Goal: Task Accomplishment & Management: Use online tool/utility

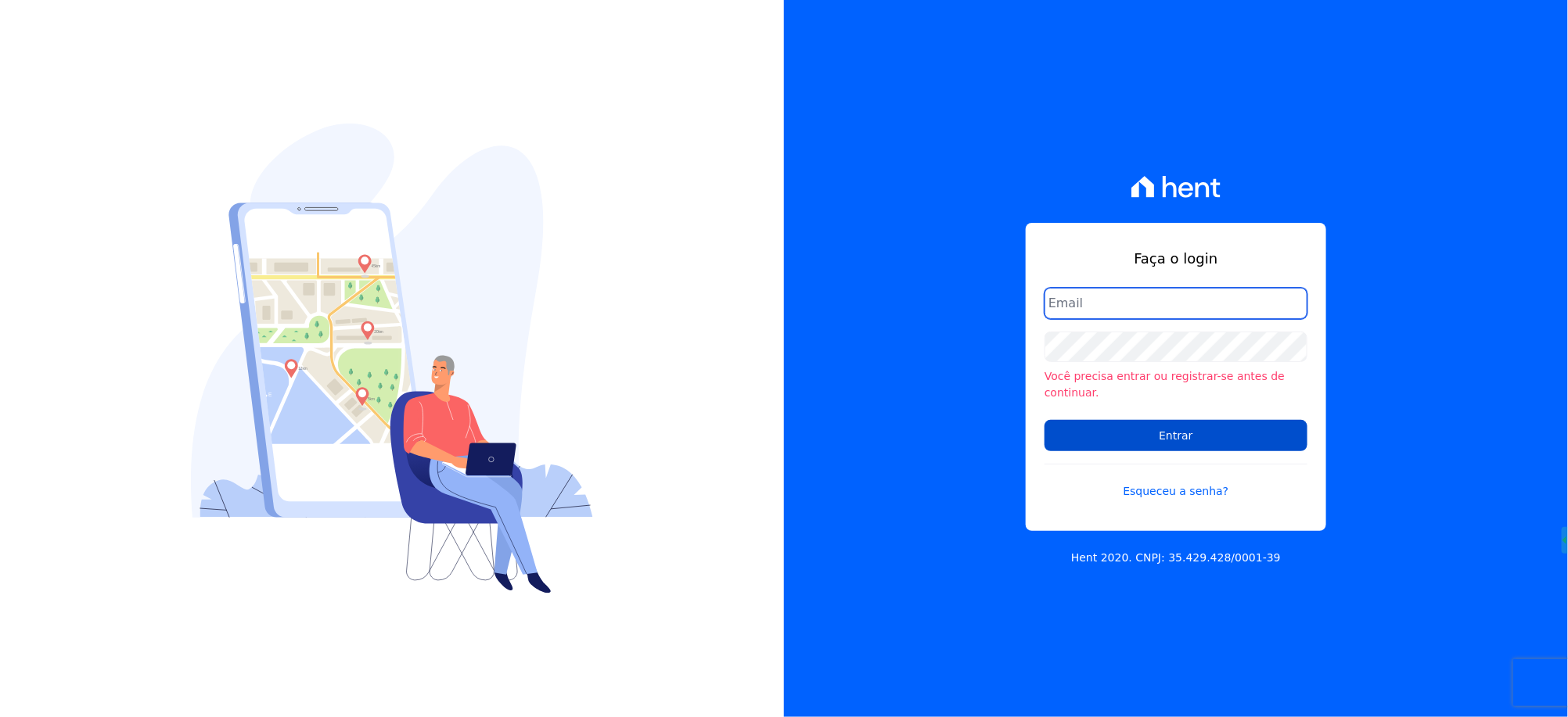
type input "andersoncruz@construtoravitale.com.br"
click at [1199, 425] on input "Entrar" at bounding box center [1176, 435] width 263 height 31
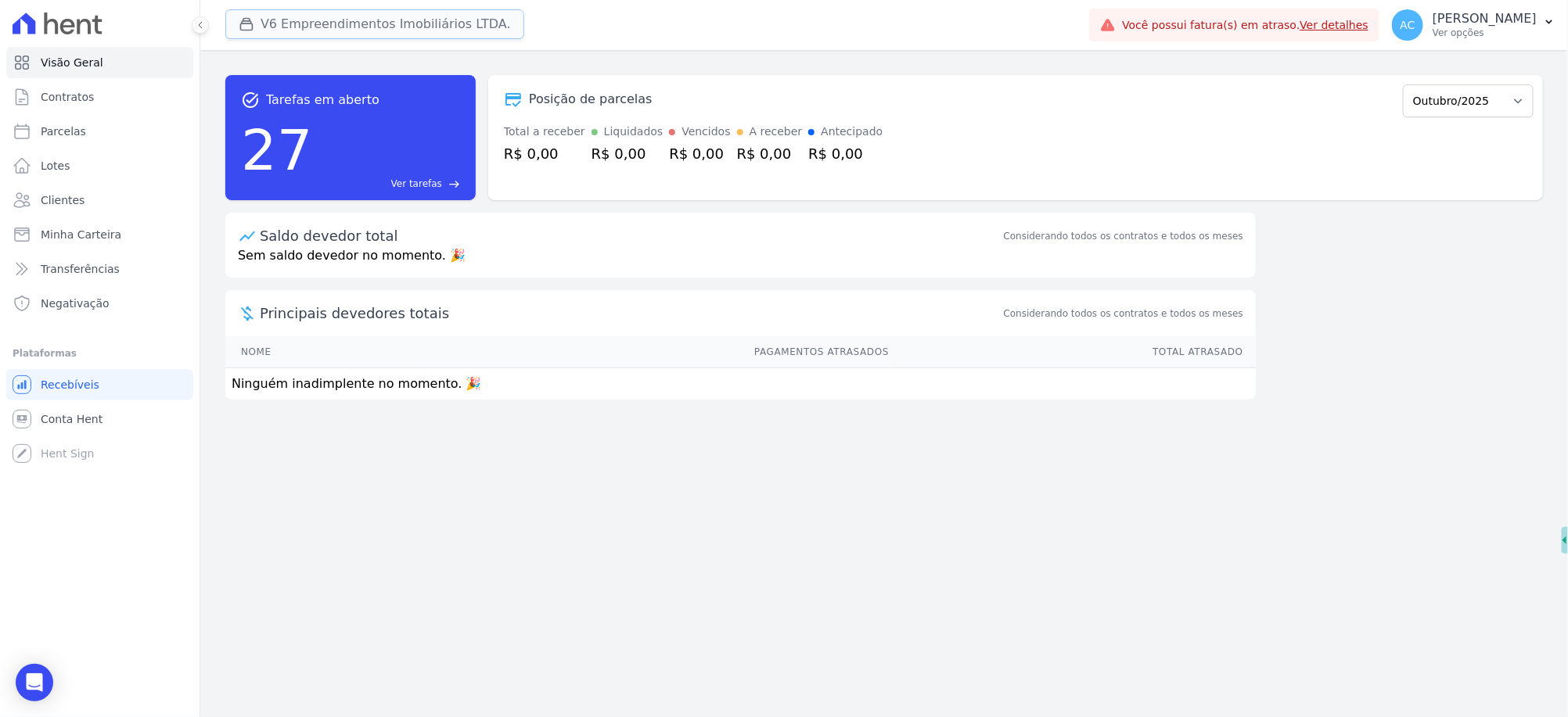
drag, startPoint x: 302, startPoint y: 25, endPoint x: 302, endPoint y: 15, distance: 10.0
click at [302, 16] on button "V6 Empreendimentos Imobiliários LTDA." at bounding box center [375, 24] width 299 height 30
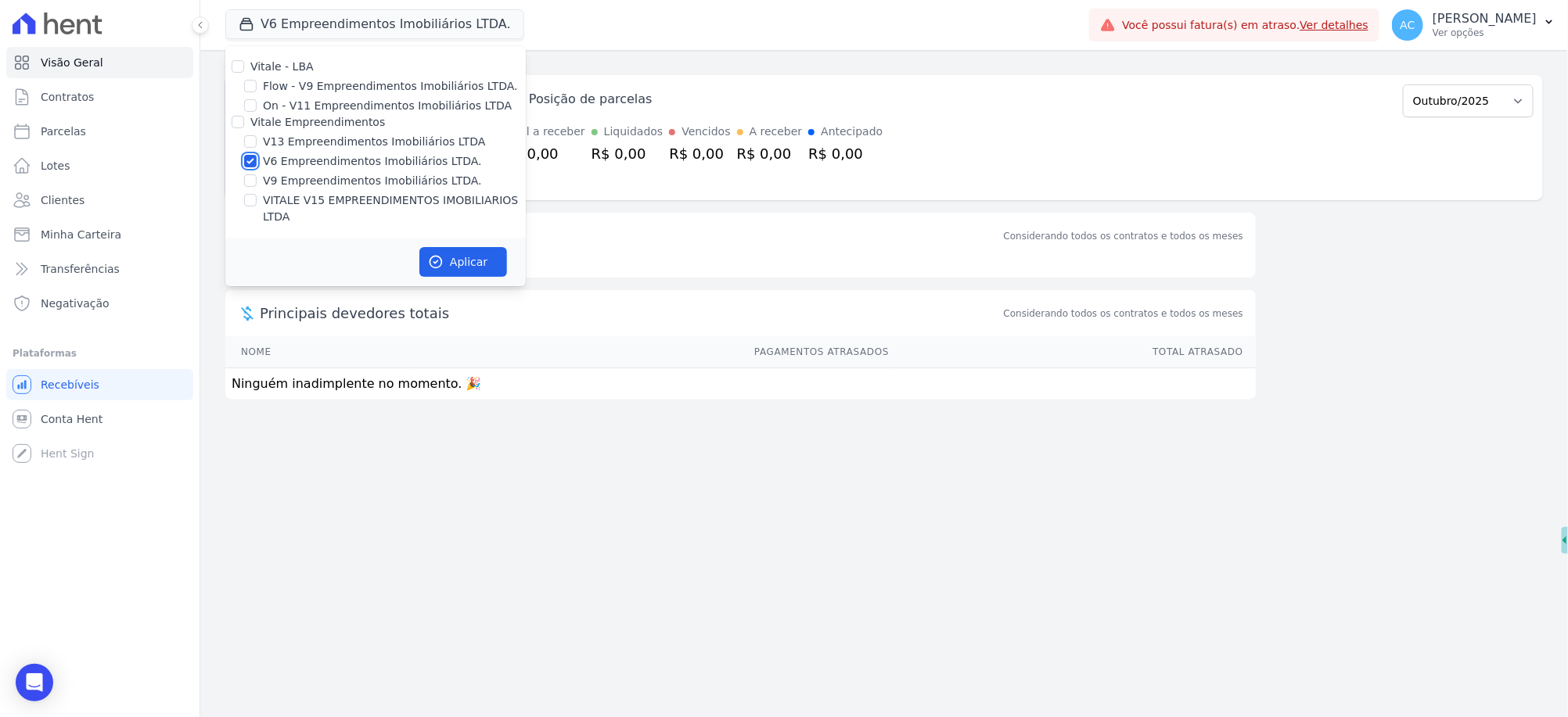
drag, startPoint x: 247, startPoint y: 165, endPoint x: 253, endPoint y: 151, distance: 15.2
click at [247, 163] on input "V6 Empreendimentos Imobiliários LTDA." at bounding box center [250, 161] width 12 height 12
checkbox input "false"
drag, startPoint x: 254, startPoint y: 143, endPoint x: 252, endPoint y: 154, distance: 11.2
click at [253, 143] on input "V13 Empreendimentos Imobiliários LTDA" at bounding box center [250, 141] width 12 height 12
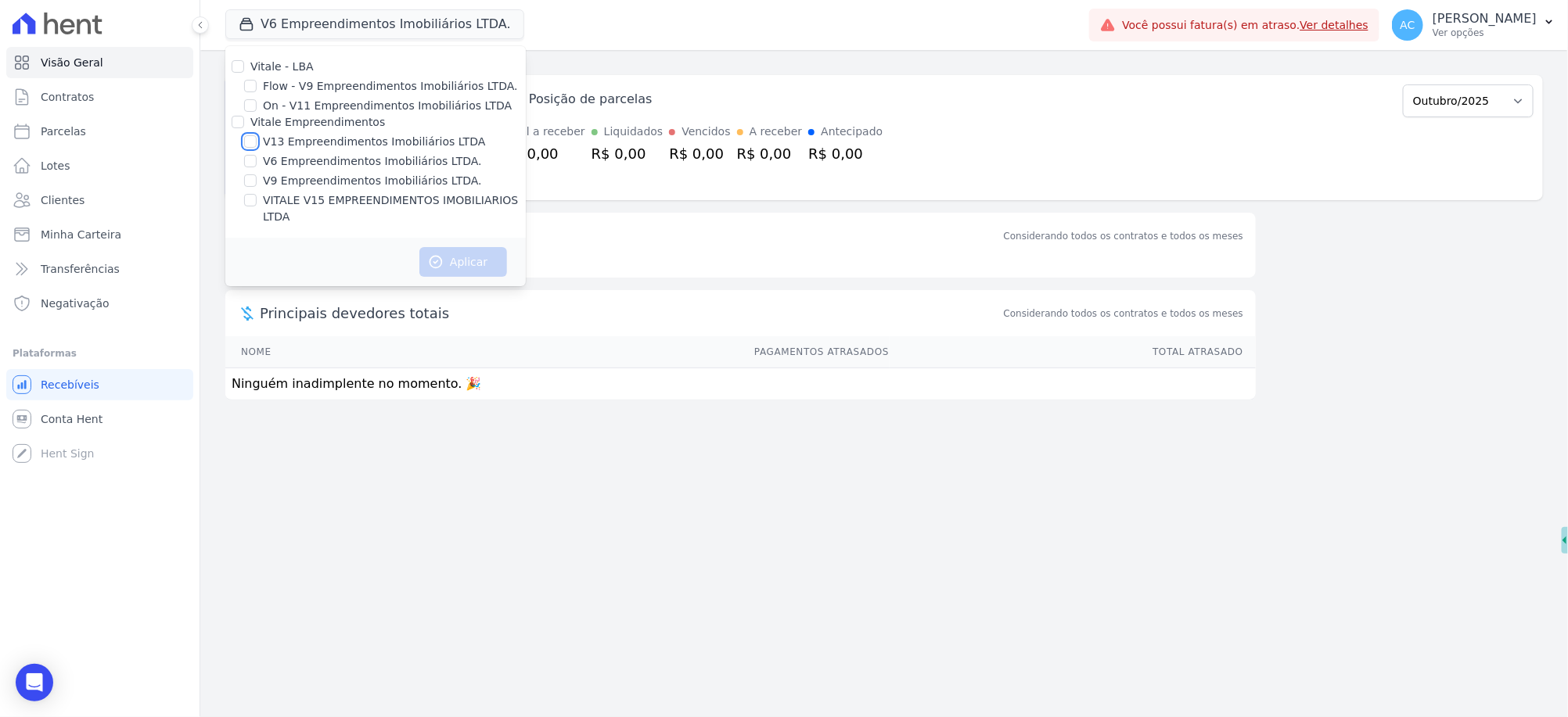
checkbox input "true"
click at [247, 196] on input "VITALE V15 EMPREENDIMENTOS IMOBILIARIOS LTDA" at bounding box center [250, 200] width 12 height 12
checkbox input "true"
click at [468, 247] on button "Aplicar" at bounding box center [463, 262] width 88 height 30
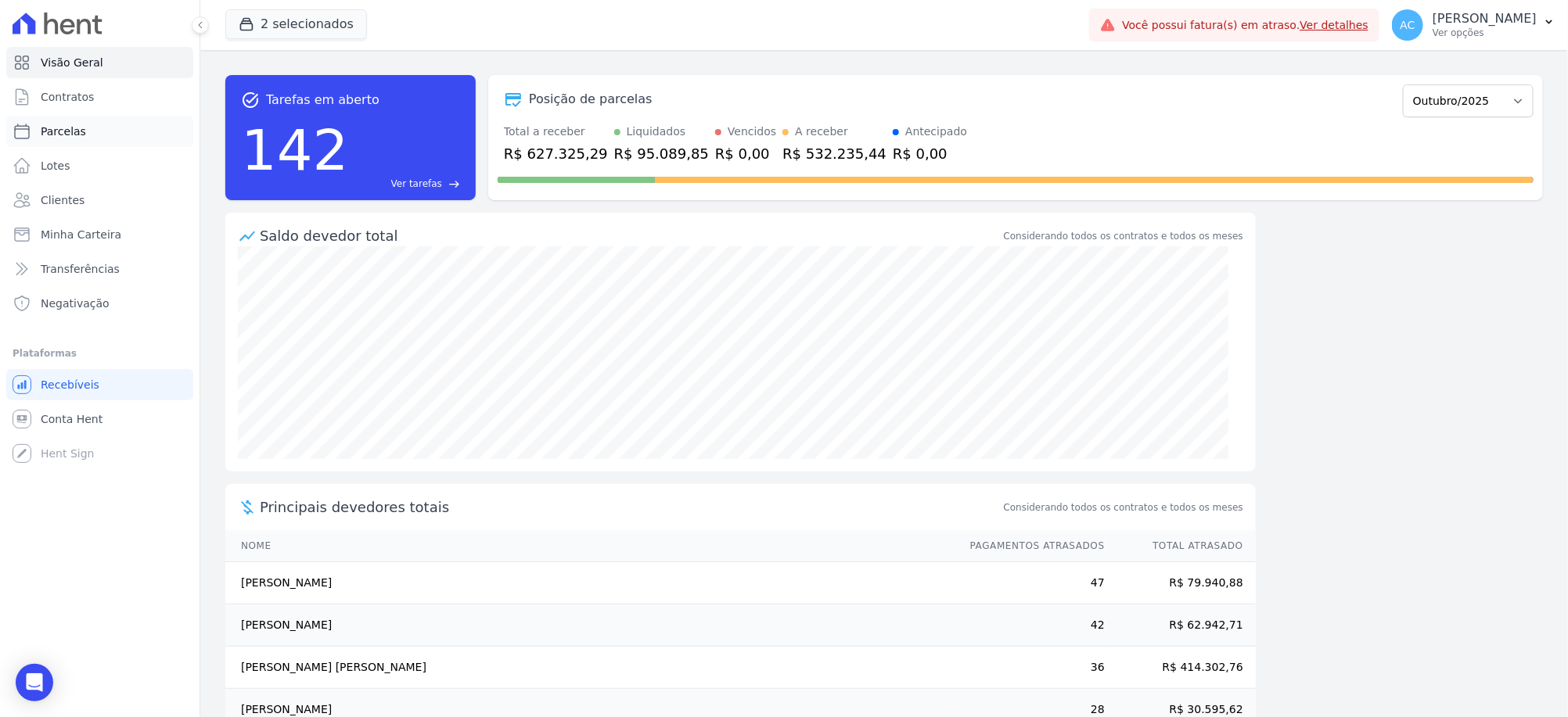
click at [76, 138] on span "Parcelas" at bounding box center [63, 131] width 45 height 16
select select
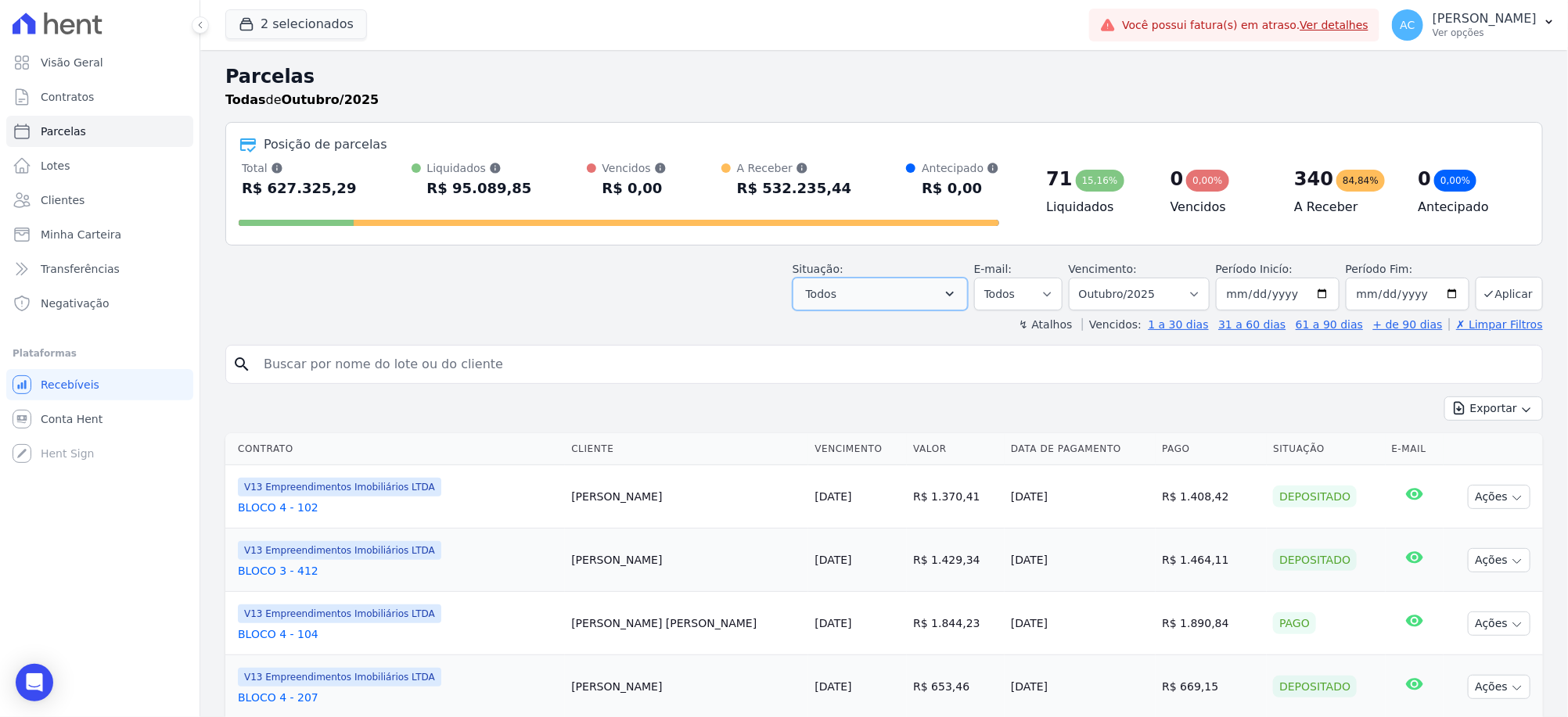
click at [925, 297] on button "Todos" at bounding box center [880, 294] width 175 height 33
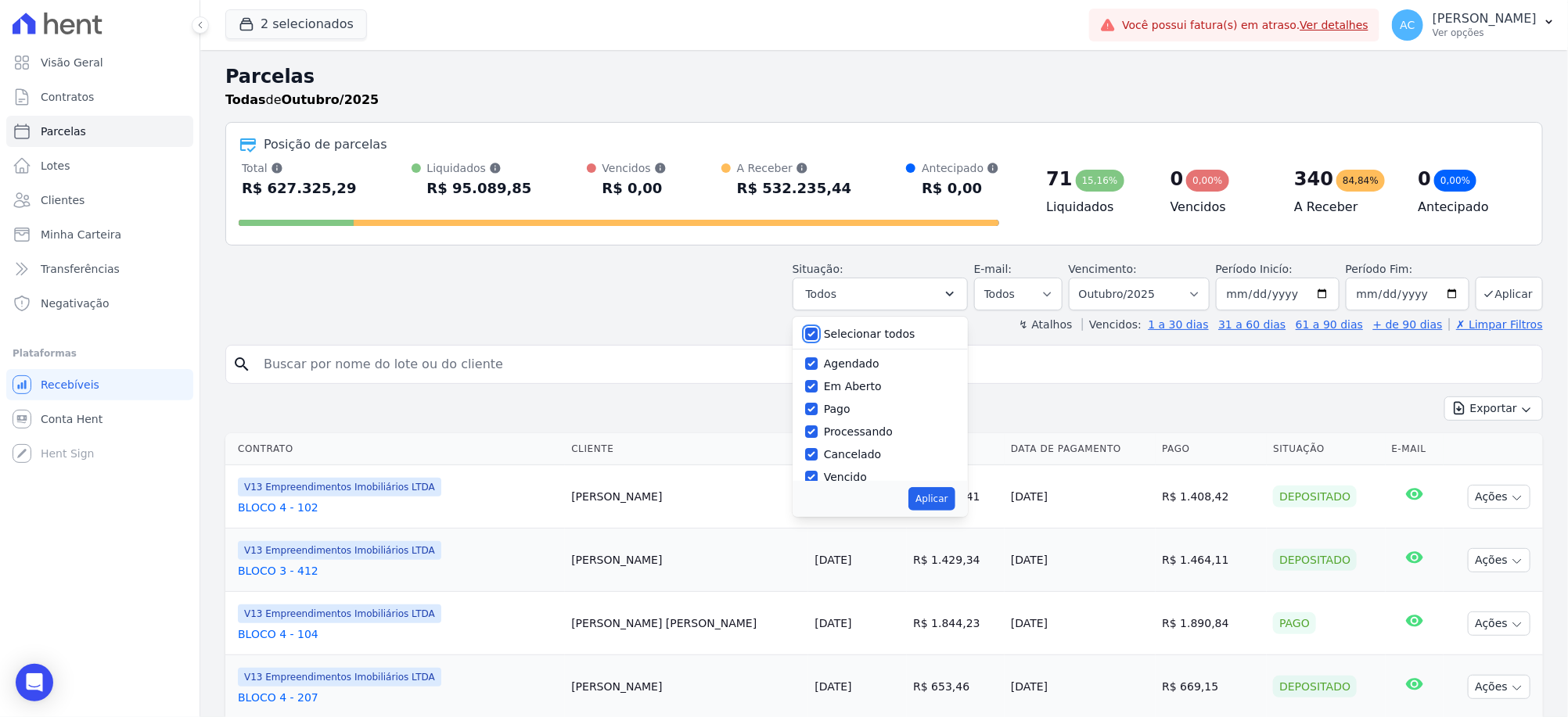
click at [818, 334] on input "Selecionar todos" at bounding box center [811, 333] width 12 height 12
checkbox input "false"
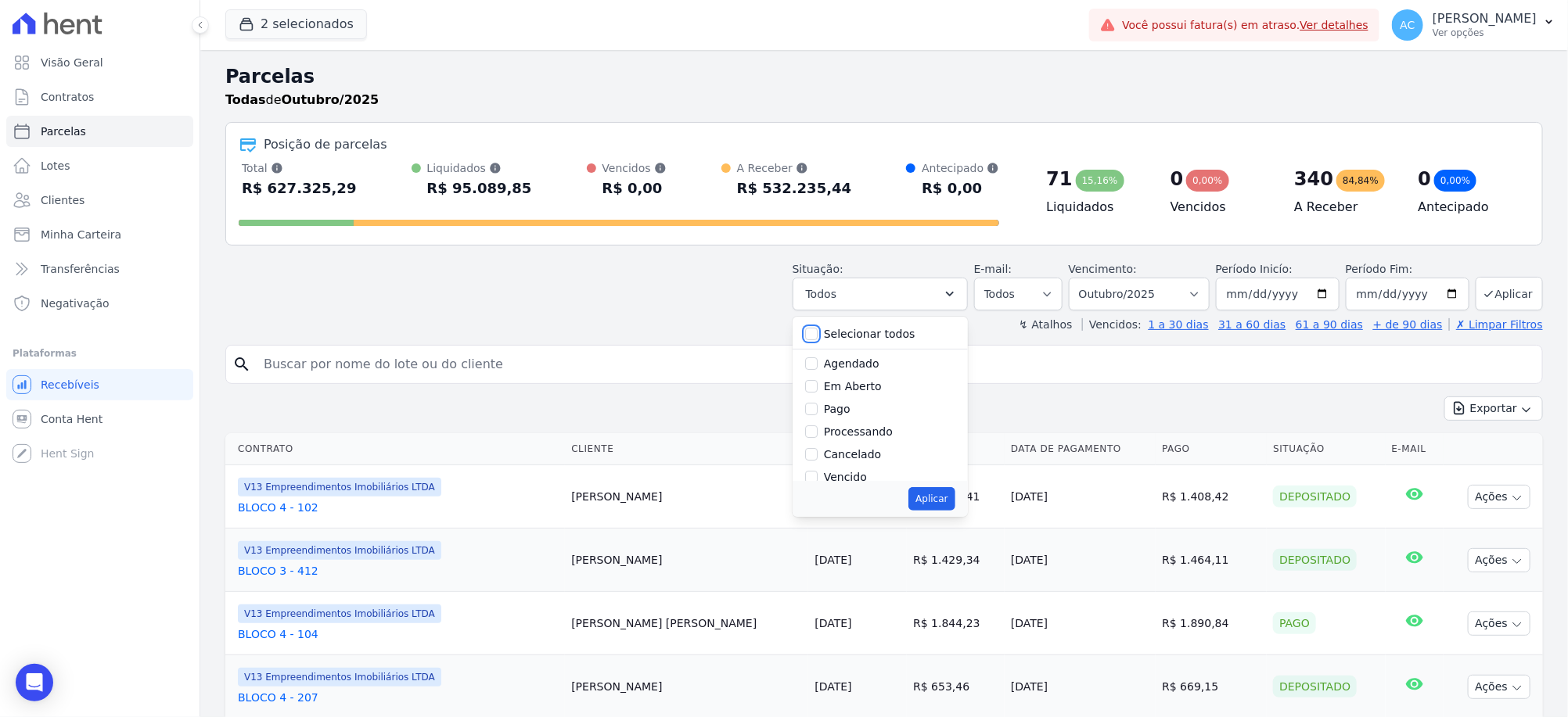
checkbox input "false"
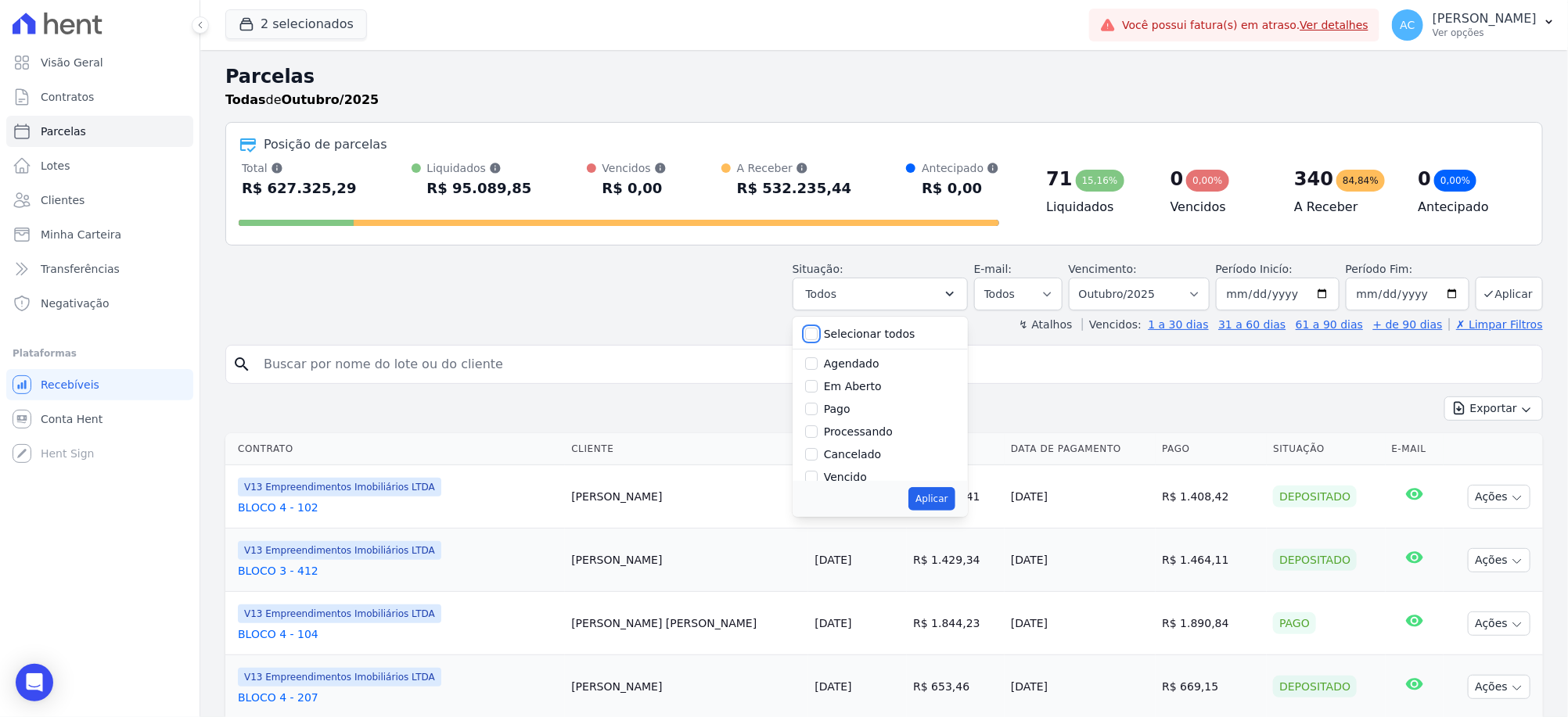
checkbox input "false"
click at [830, 405] on div "Pago" at bounding box center [880, 410] width 150 height 23
click at [818, 402] on input "Pago" at bounding box center [811, 408] width 12 height 12
checkbox input "true"
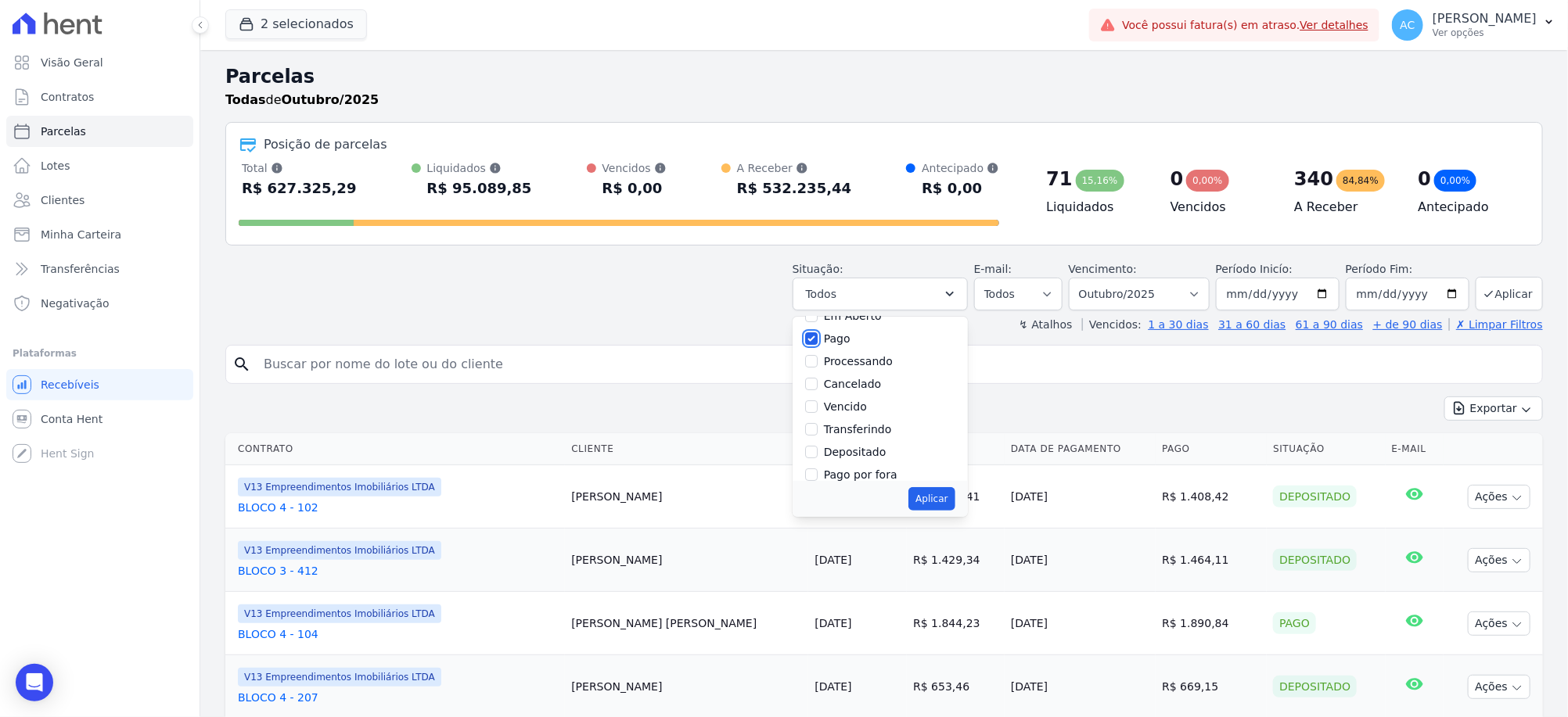
scroll to position [105, 0]
click at [818, 389] on input "Transferindo" at bounding box center [811, 394] width 12 height 12
checkbox input "true"
drag, startPoint x: 827, startPoint y: 418, endPoint x: 840, endPoint y: 427, distance: 15.8
click at [818, 418] on input "Depositado" at bounding box center [811, 417] width 12 height 12
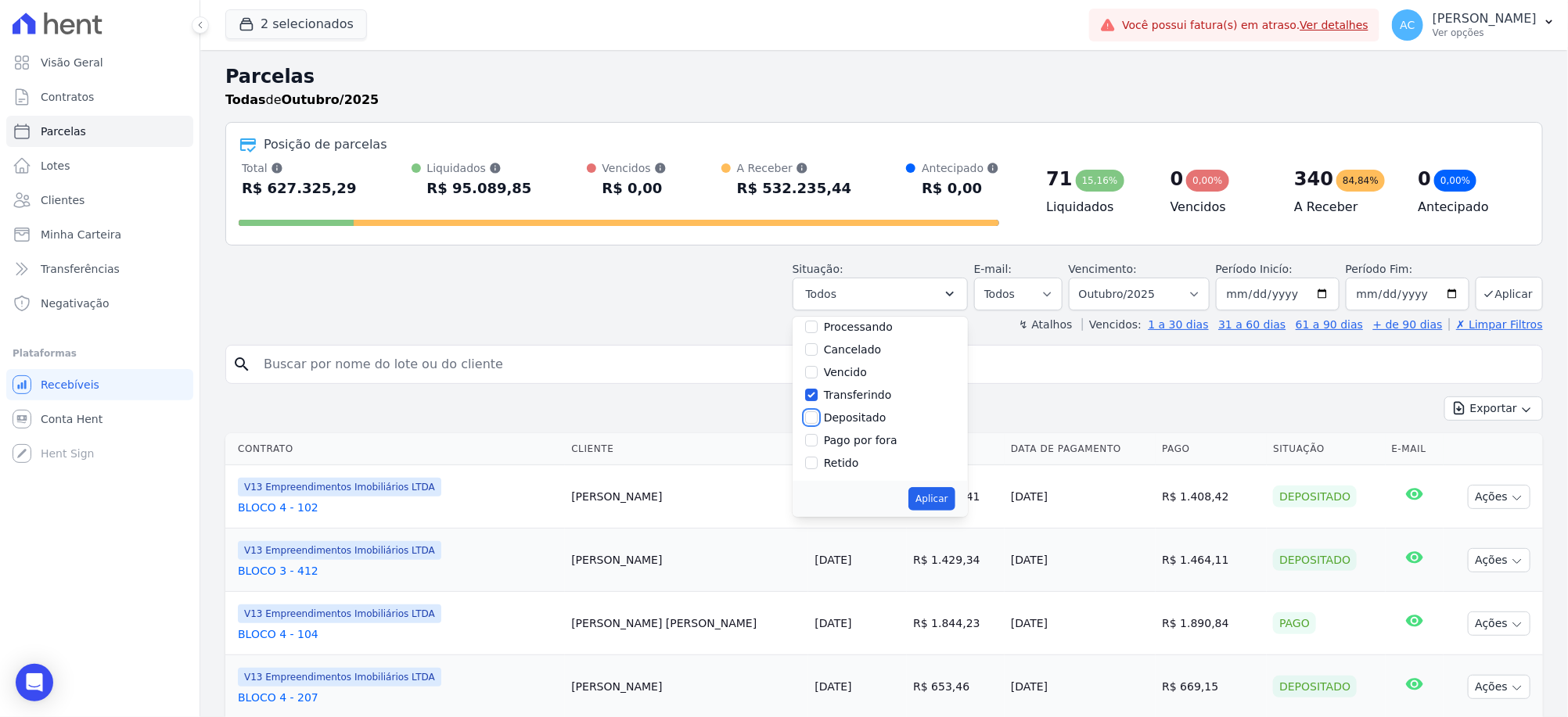
checkbox input "true"
click at [943, 493] on button "Aplicar" at bounding box center [932, 499] width 46 height 24
select select "paid"
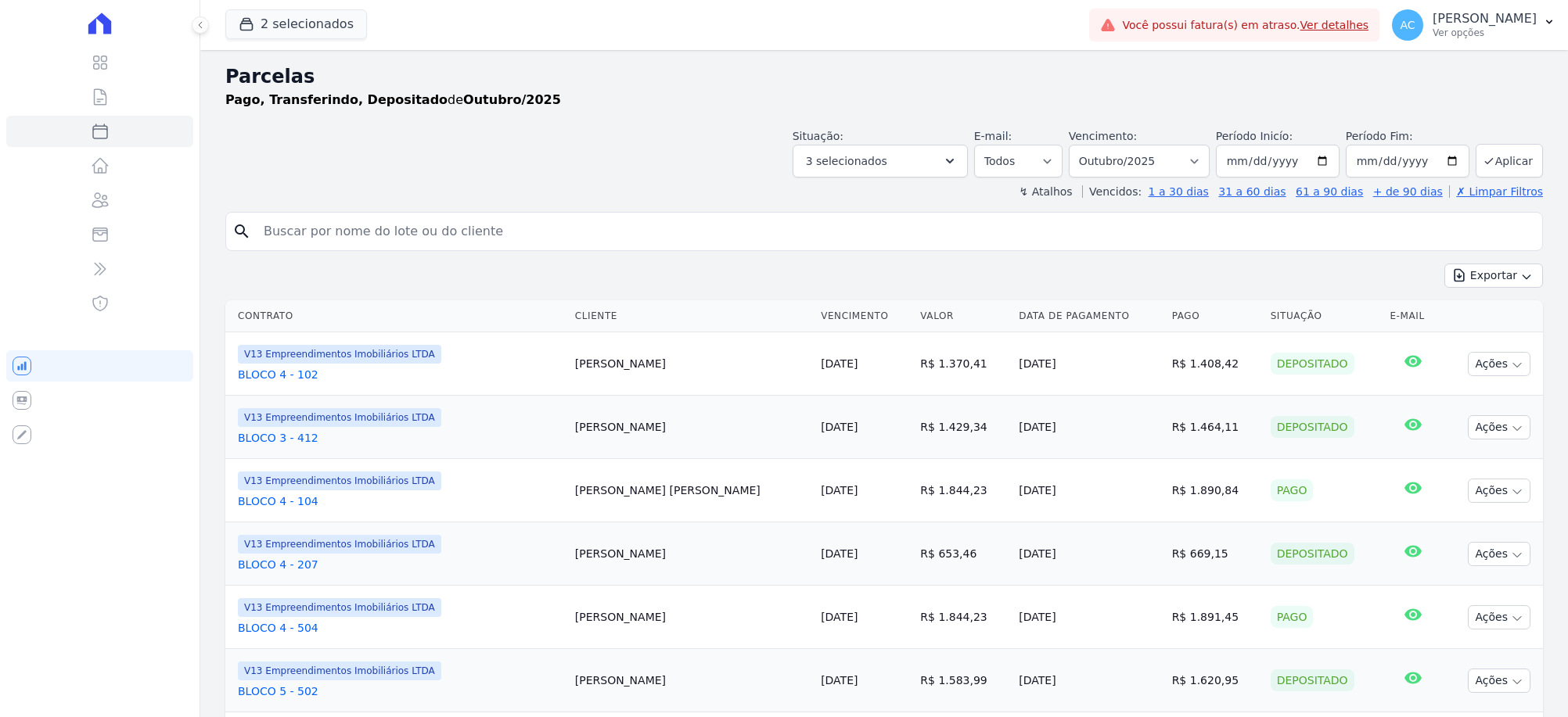
select select
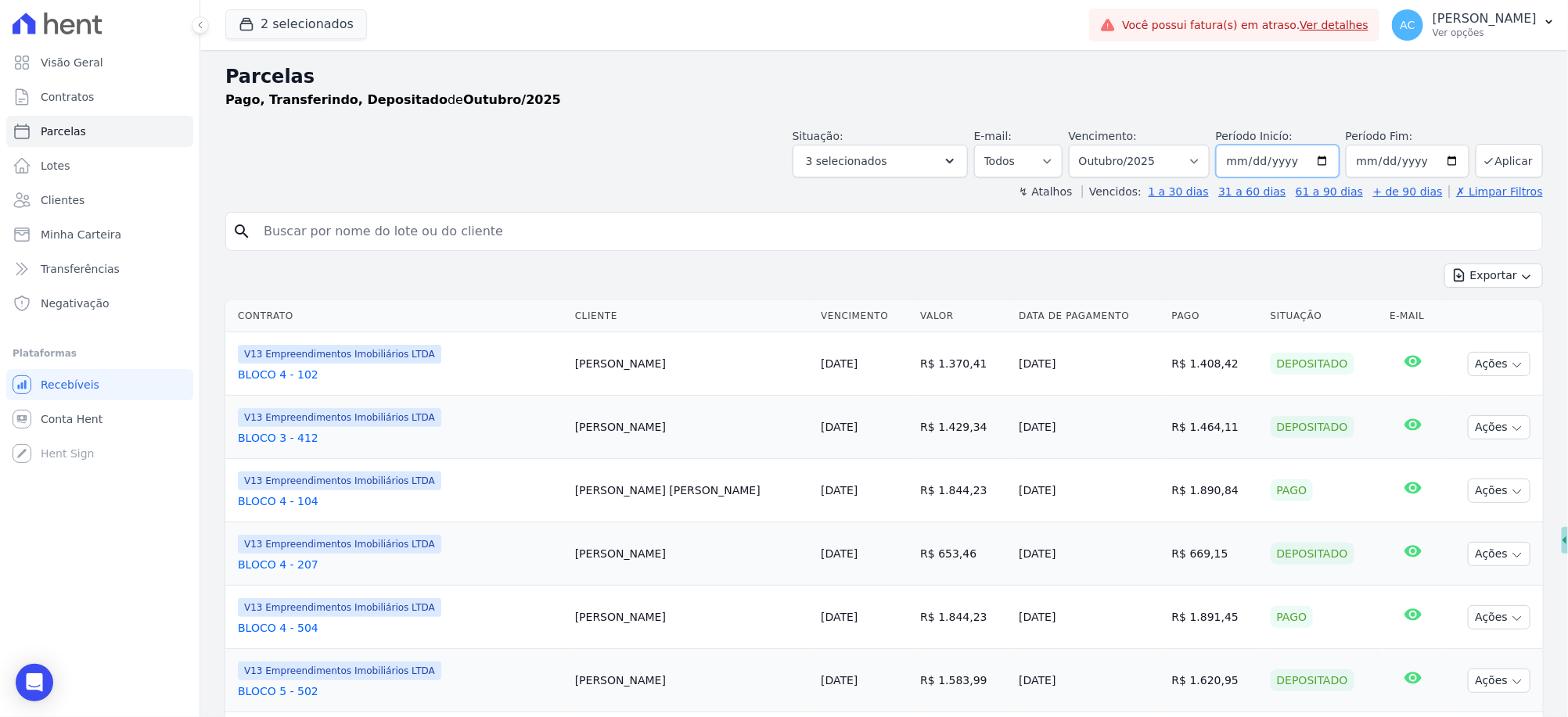
drag, startPoint x: 1229, startPoint y: 171, endPoint x: 1221, endPoint y: 160, distance: 13.6
click at [1229, 168] on input "2025-10-01" at bounding box center [1278, 161] width 123 height 33
type input "[DATE]"
click at [1488, 161] on button "Aplicar" at bounding box center [1510, 160] width 67 height 34
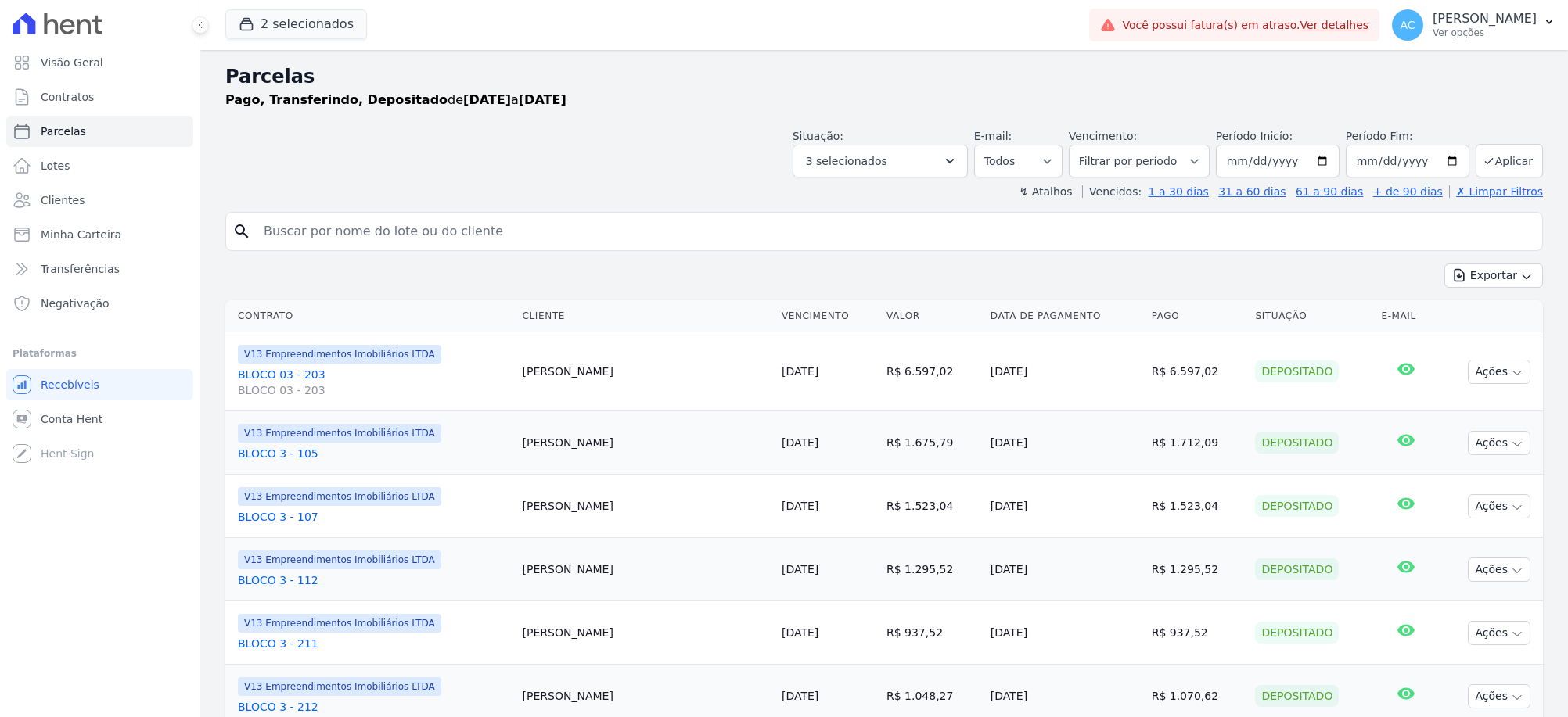
select select
click at [1500, 161] on button "Aplicar" at bounding box center [1510, 160] width 67 height 34
select select
click at [1520, 282] on icon "button" at bounding box center [1526, 276] width 12 height 12
click at [1462, 344] on span "Exportar CSV" at bounding box center [1492, 339] width 83 height 16
